Goal: Transaction & Acquisition: Subscribe to service/newsletter

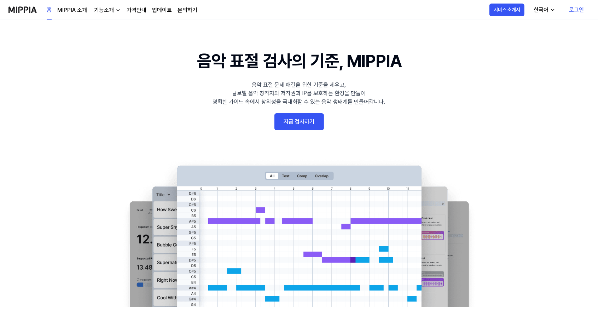
click at [577, 7] on link "로그인" at bounding box center [576, 10] width 26 height 20
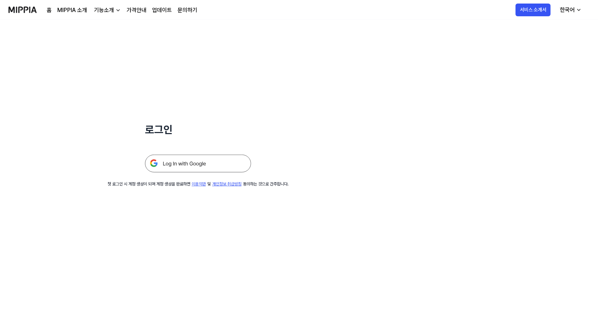
click at [186, 159] on img at bounding box center [198, 163] width 106 height 18
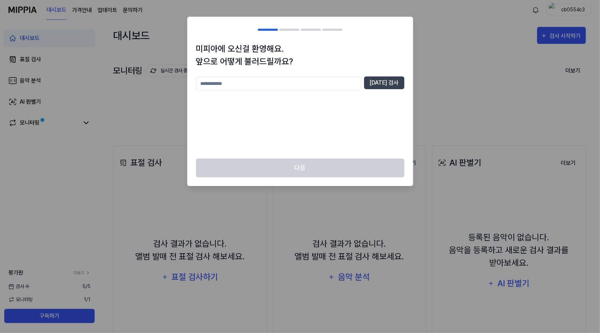
click at [281, 86] on input "text" at bounding box center [278, 83] width 165 height 14
type input "*"
type input "****"
click at [376, 83] on button "[DATE] 검사" at bounding box center [384, 82] width 40 height 13
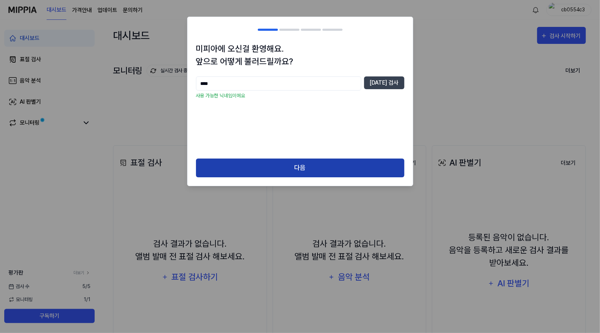
click at [316, 168] on button "다음" at bounding box center [300, 167] width 208 height 19
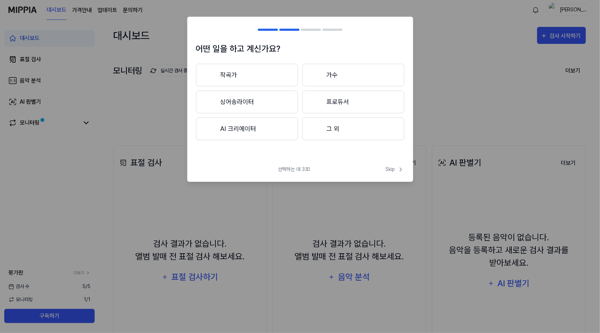
click at [272, 131] on button "AI 크리에이터" at bounding box center [247, 128] width 102 height 23
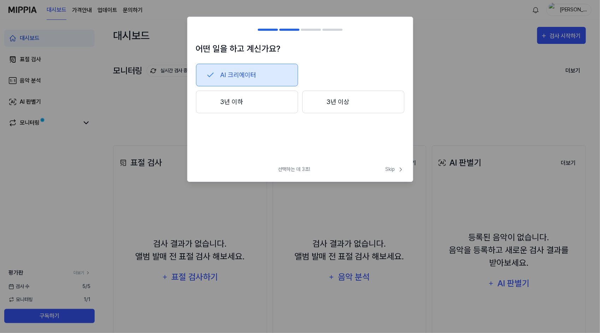
click at [269, 81] on button "AI 크리에이터" at bounding box center [247, 75] width 102 height 23
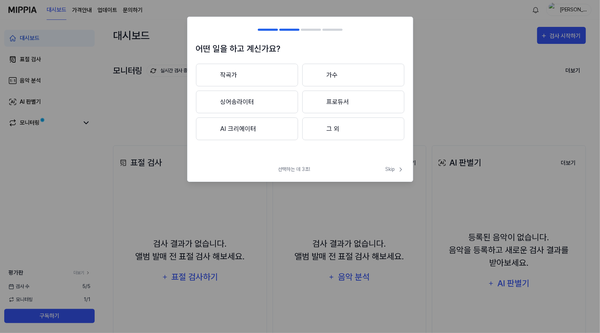
click at [262, 130] on button "AI 크리에이터" at bounding box center [247, 128] width 102 height 23
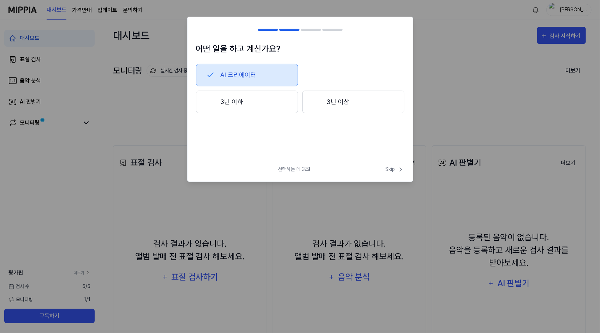
click at [263, 100] on button "3년 이하" at bounding box center [247, 101] width 102 height 23
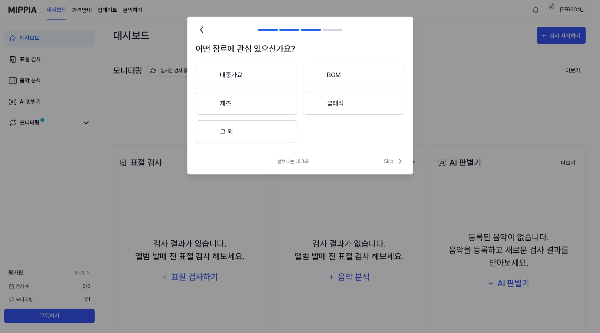
drag, startPoint x: 335, startPoint y: 76, endPoint x: 276, endPoint y: 117, distance: 72.1
click at [276, 117] on div "대중가요 BGM 재즈 클래식 그 외" at bounding box center [300, 103] width 208 height 79
click at [242, 130] on button "그 외" at bounding box center [246, 131] width 101 height 23
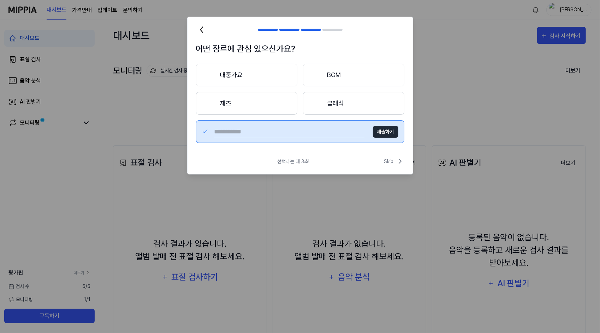
click at [266, 67] on button "대중가요" at bounding box center [246, 75] width 101 height 23
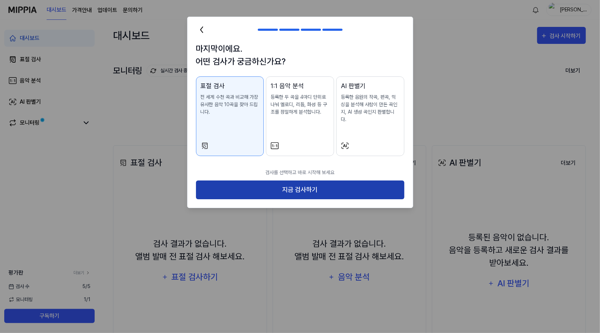
click at [290, 180] on button "지금 검사하기" at bounding box center [300, 189] width 208 height 19
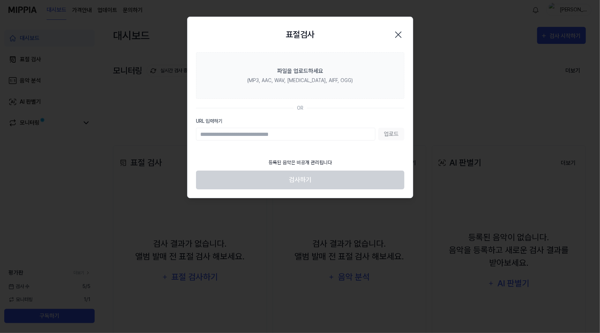
click at [393, 33] on icon "button" at bounding box center [398, 34] width 11 height 11
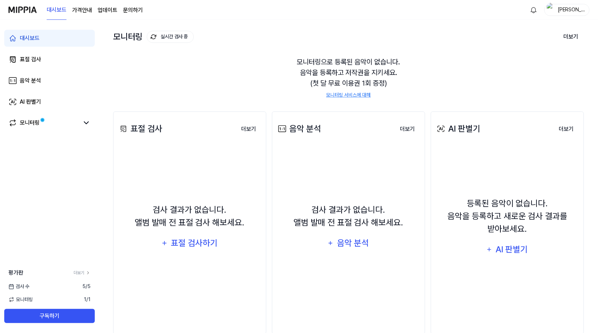
scroll to position [35, 0]
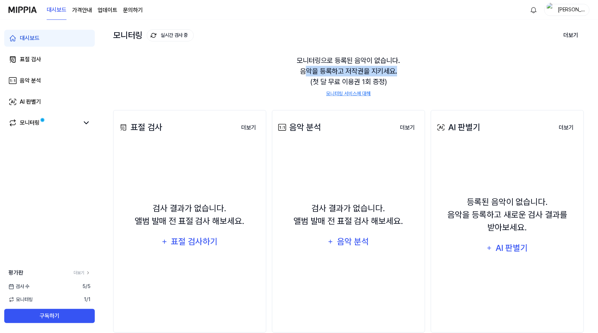
drag, startPoint x: 307, startPoint y: 71, endPoint x: 409, endPoint y: 74, distance: 102.2
click at [409, 74] on div "모니터링으로 등록된 음악이 없습니다. 음악을 등록하고 저작권을 지키세요. (첫 달 무료 이용권 1회 증정) 모니터링 서비스에 대해" at bounding box center [348, 76] width 470 height 59
drag, startPoint x: 409, startPoint y: 74, endPoint x: 412, endPoint y: 96, distance: 22.4
click at [412, 96] on div "표절 검사 더보기 표절 검사 검사 결과가 없습니다. 앨범 발매 전 표절 검사 해보세요. 표절 검사하기 더보기 음악 분석 더보기 음악 분석 검사…" at bounding box center [348, 221] width 470 height 251
drag, startPoint x: 296, startPoint y: 83, endPoint x: 407, endPoint y: 83, distance: 110.6
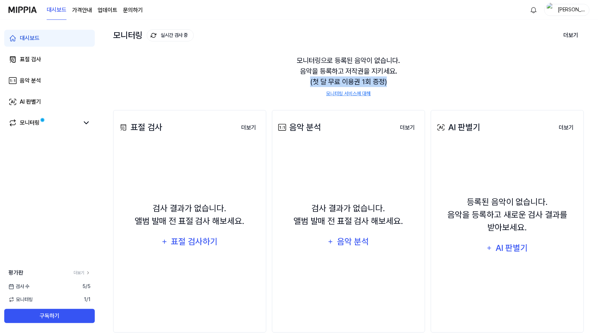
click at [407, 83] on div "모니터링으로 등록된 음악이 없습니다. 음악을 등록하고 저작권을 지키세요. (첫 달 무료 이용권 1회 증정) 모니터링 서비스에 대해" at bounding box center [348, 76] width 470 height 59
drag, startPoint x: 407, startPoint y: 83, endPoint x: 404, endPoint y: 102, distance: 19.6
click at [413, 99] on div "표절 검사 더보기 표절 검사 검사 결과가 없습니다. 앨범 발매 전 표절 검사 해보세요. 표절 검사하기 더보기 음악 분석 더보기 음악 분석 검사…" at bounding box center [348, 221] width 470 height 251
click at [351, 94] on link "모니터링 서비스에 대해" at bounding box center [348, 93] width 45 height 7
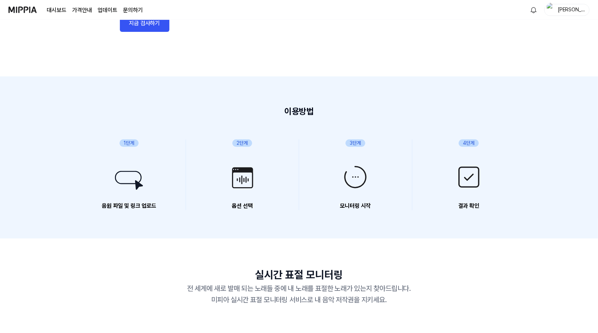
click at [257, 187] on div "2단계 옵션 선택 옵션 선택" at bounding box center [242, 174] width 57 height 71
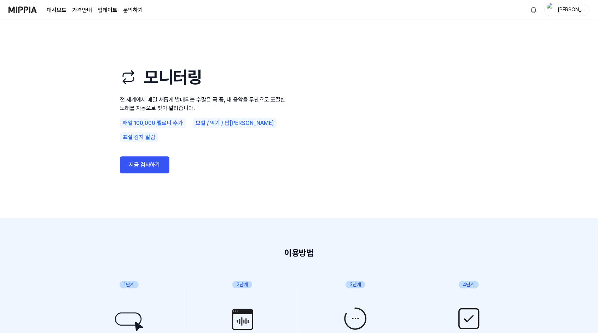
click at [79, 12] on page\) "가격안내" at bounding box center [82, 10] width 20 height 8
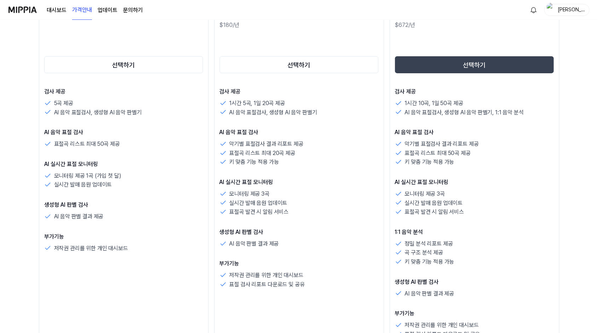
scroll to position [141, 0]
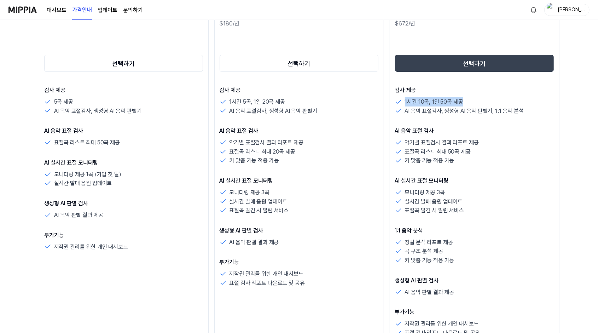
drag, startPoint x: 403, startPoint y: 102, endPoint x: 478, endPoint y: 99, distance: 75.0
click at [478, 99] on div "1시간 10곡, 1일 50곡 제공" at bounding box center [474, 101] width 159 height 9
drag, startPoint x: 478, startPoint y: 99, endPoint x: 424, endPoint y: 122, distance: 58.4
click at [489, 131] on p "AI 음악 표절 검사" at bounding box center [474, 131] width 159 height 8
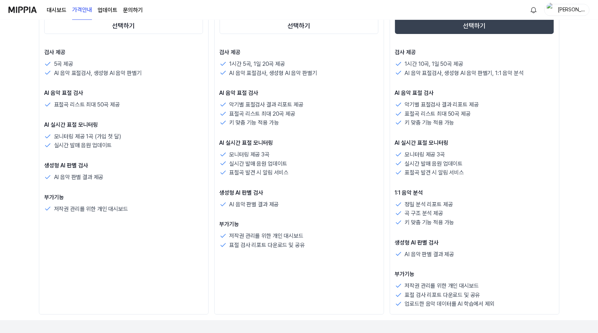
scroll to position [177, 0]
